Goal: Register for event/course

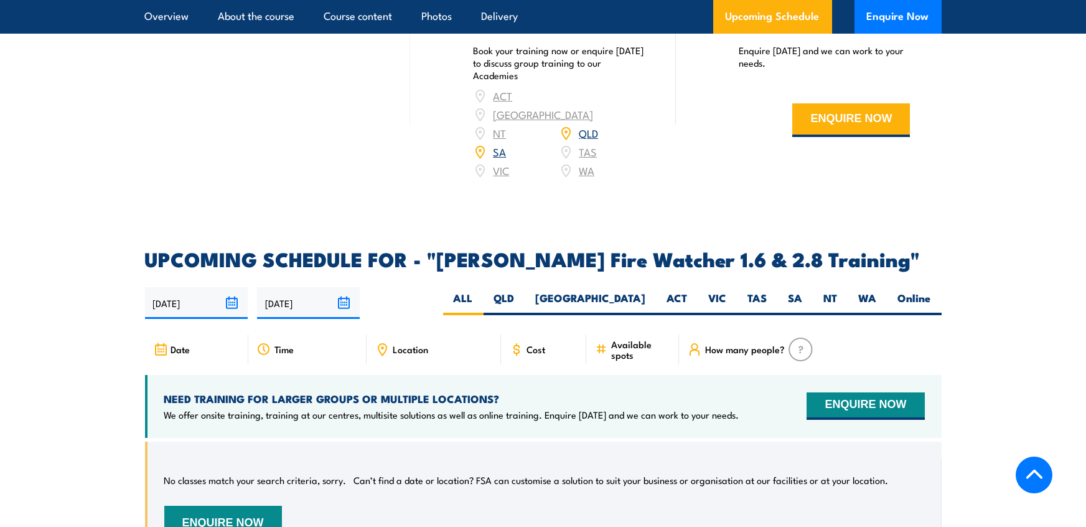
scroll to position [1694, 0]
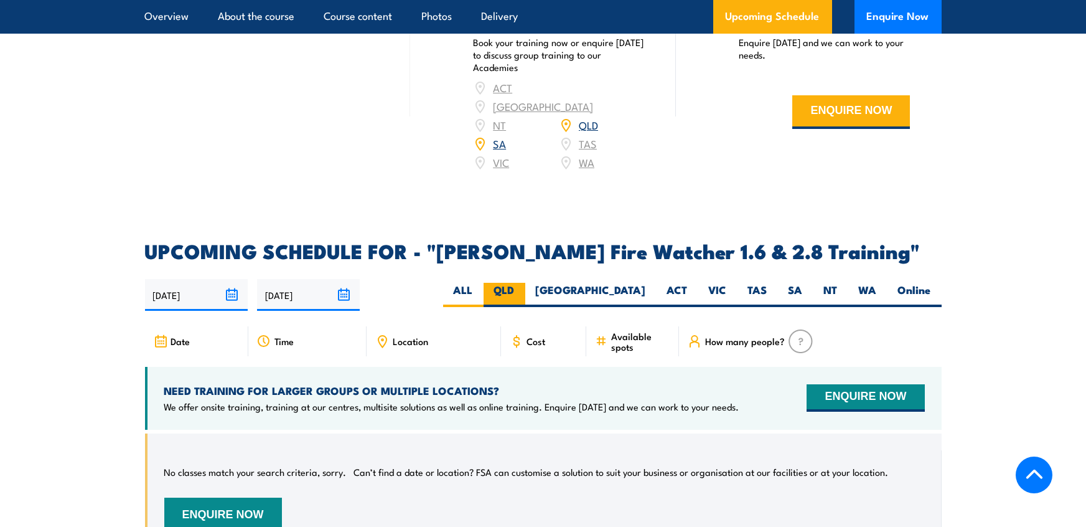
click at [525, 283] on label "QLD" at bounding box center [505, 295] width 42 height 24
click at [523, 283] on input "QLD" at bounding box center [519, 287] width 8 height 8
radio input "true"
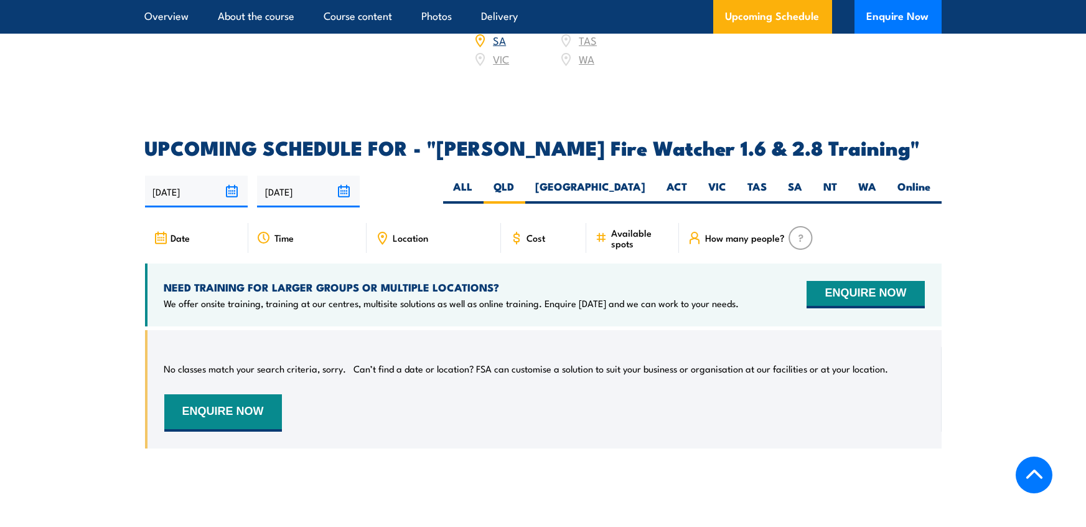
scroll to position [1801, 0]
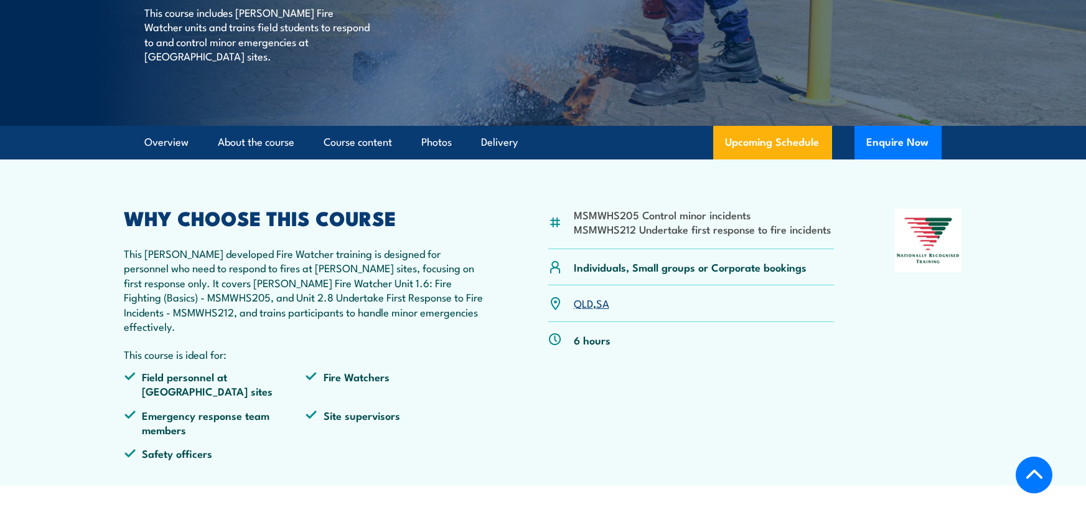
scroll to position [219, 0]
